Goal: Transaction & Acquisition: Purchase product/service

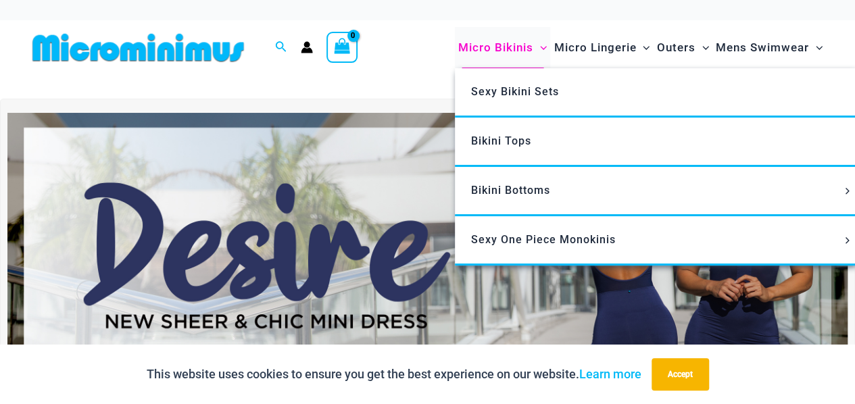
click at [514, 51] on span "Micro Bikinis" at bounding box center [495, 47] width 75 height 34
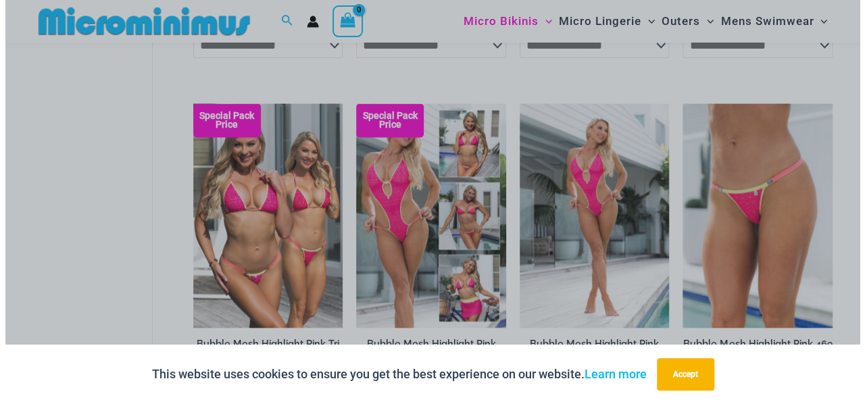
scroll to position [1132, 0]
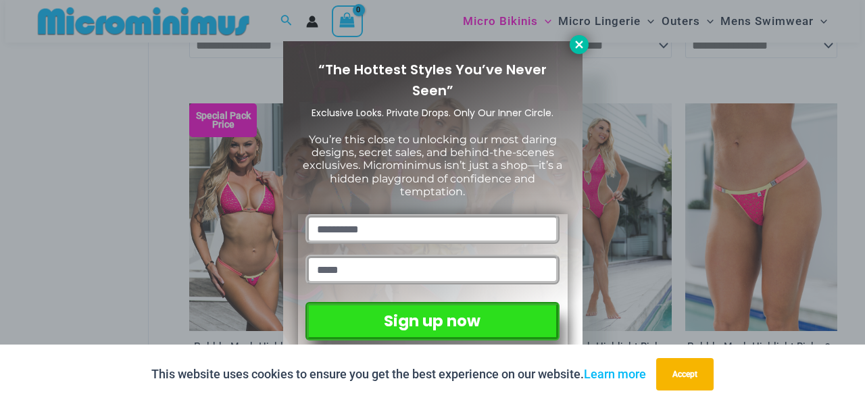
click at [576, 45] on icon at bounding box center [578, 44] width 7 height 7
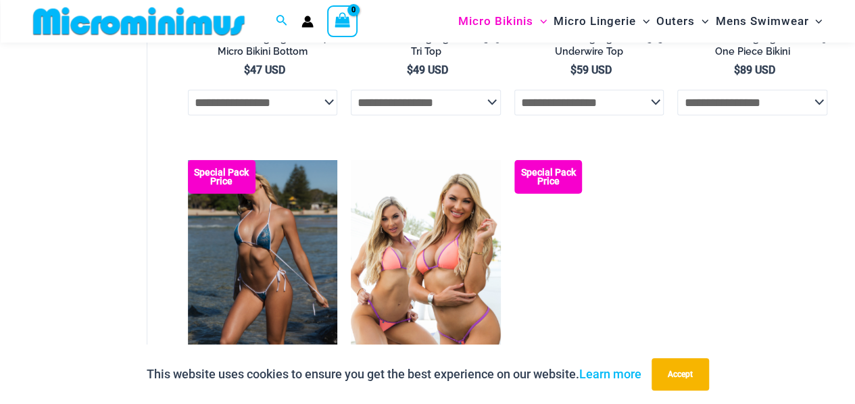
scroll to position [1956, 0]
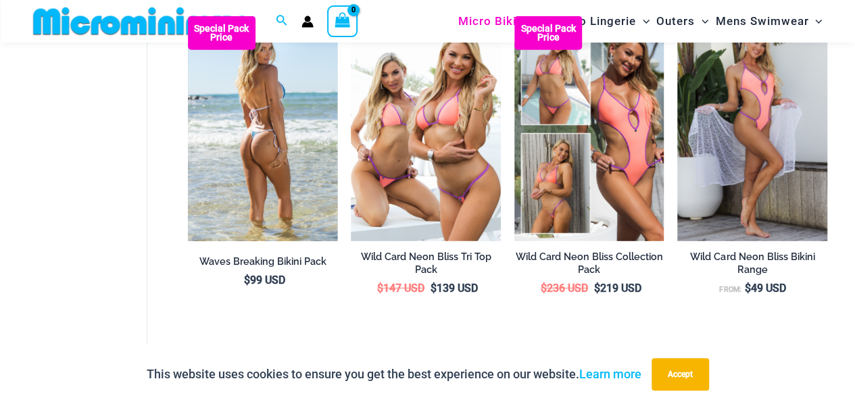
click at [276, 210] on img at bounding box center [263, 128] width 150 height 224
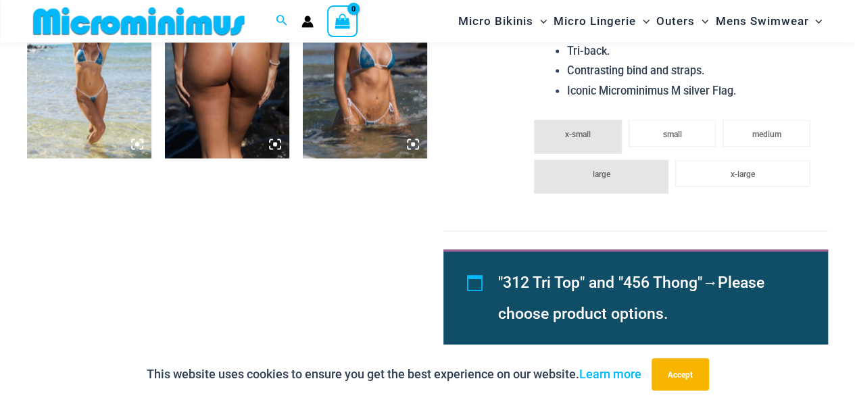
scroll to position [1002, 0]
